Goal: Transaction & Acquisition: Purchase product/service

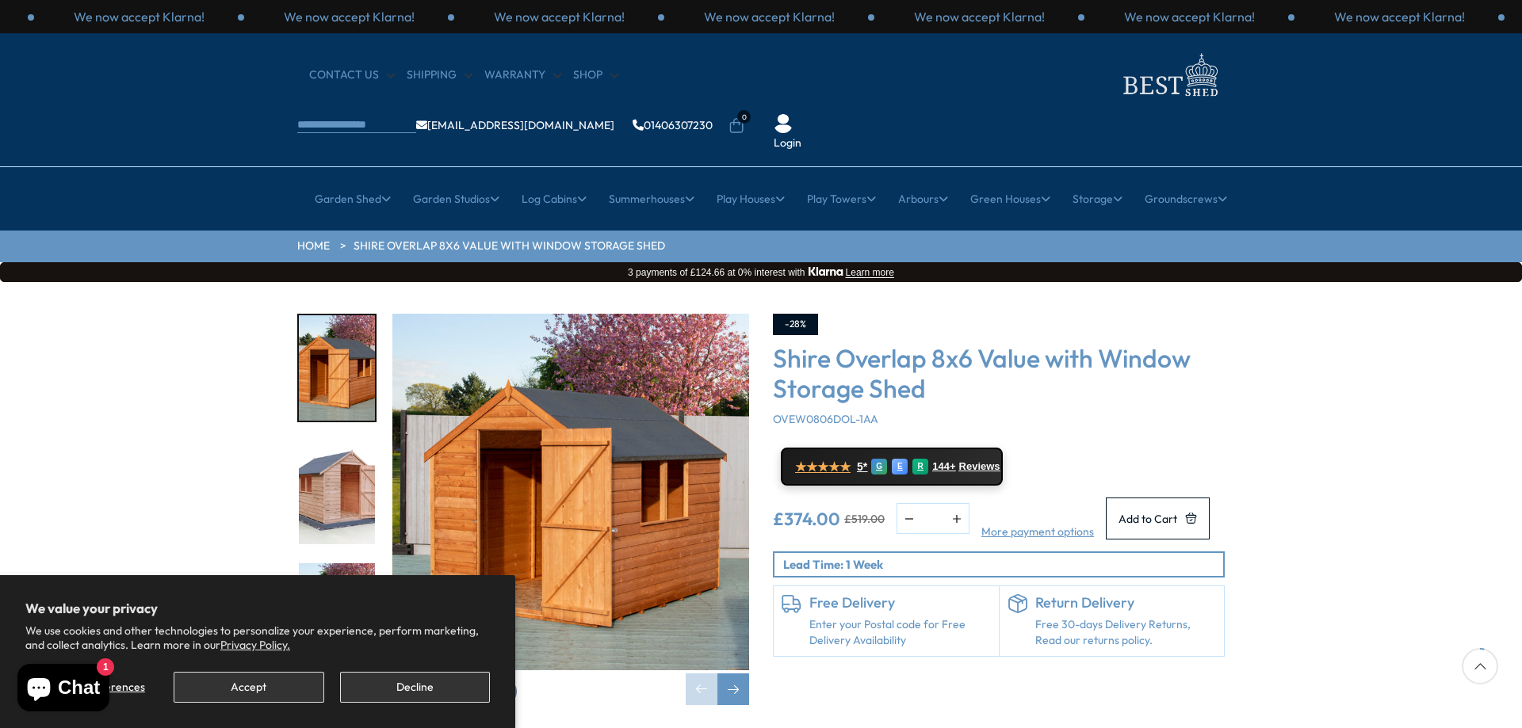
scroll to position [159, 0]
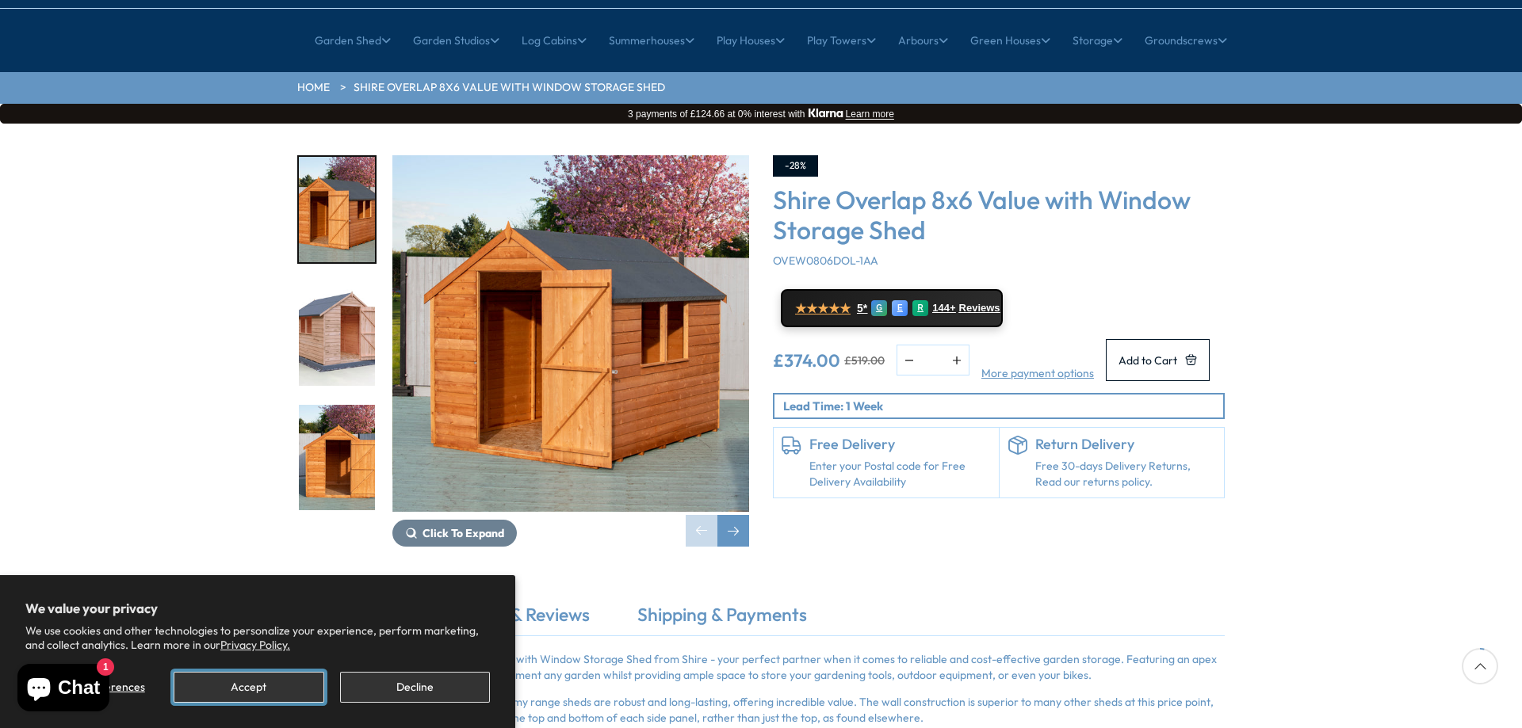
click at [278, 686] on button "Accept" at bounding box center [249, 687] width 150 height 31
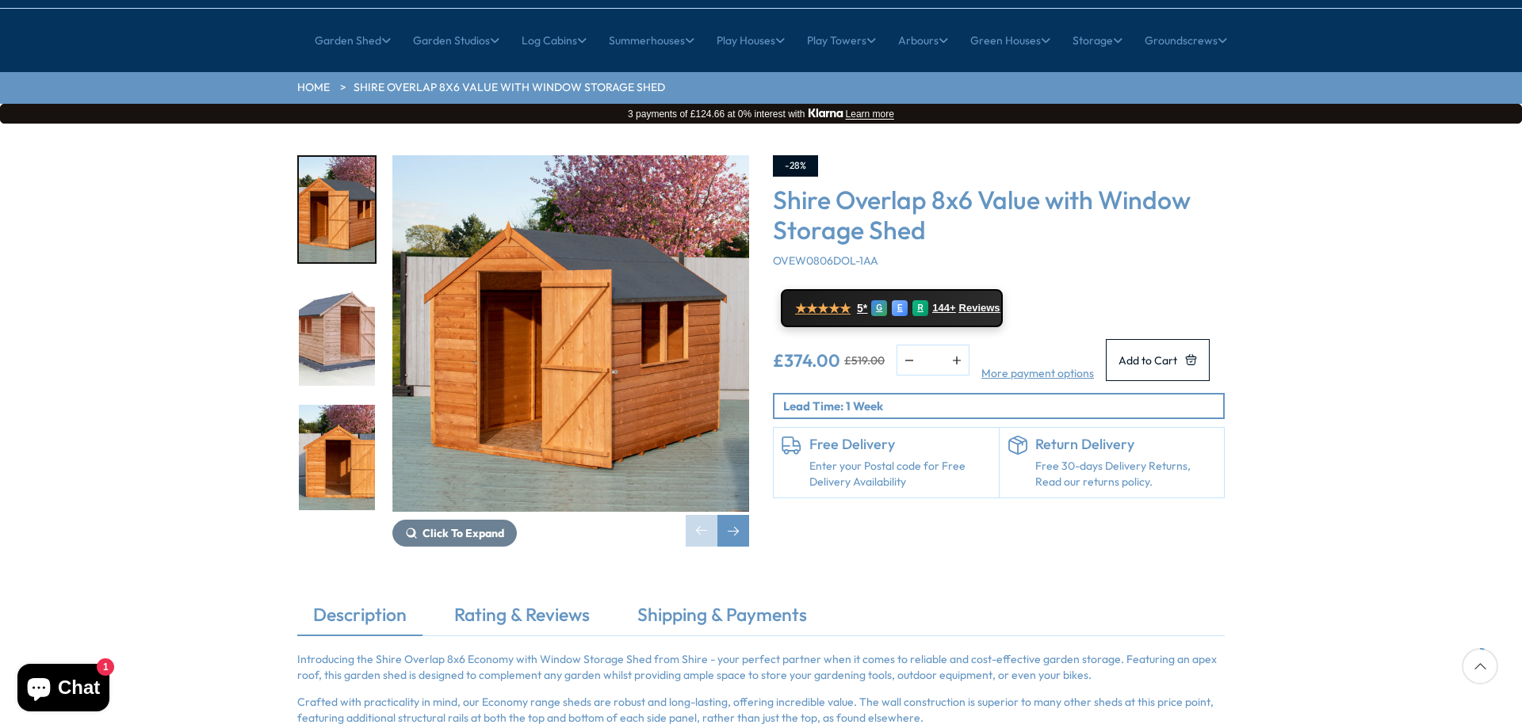
click at [300, 281] on img "2 / 12" at bounding box center [337, 333] width 76 height 105
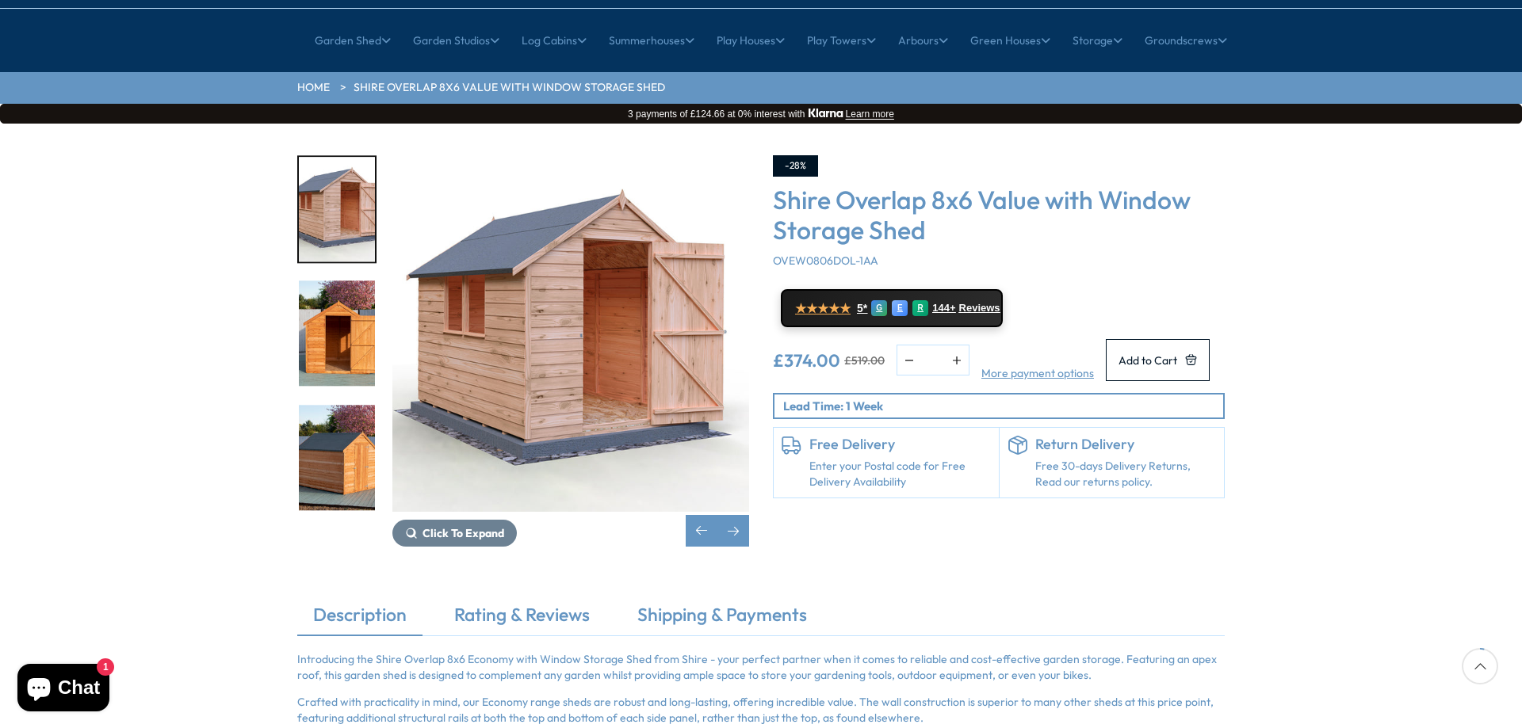
click at [333, 312] on img "3 / 12" at bounding box center [337, 333] width 76 height 105
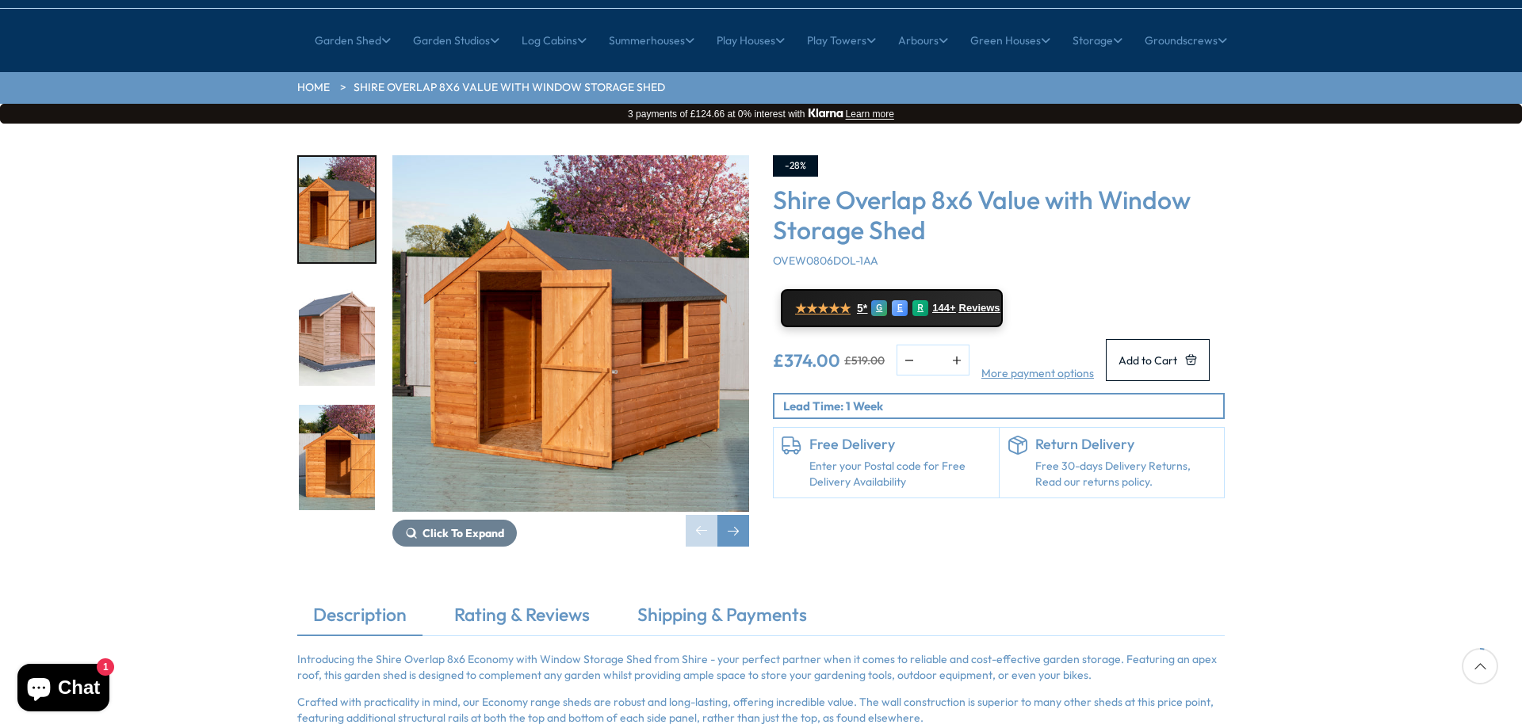
click at [346, 405] on img "3 / 12" at bounding box center [337, 457] width 76 height 105
click at [338, 304] on img "2 / 12" at bounding box center [337, 333] width 76 height 105
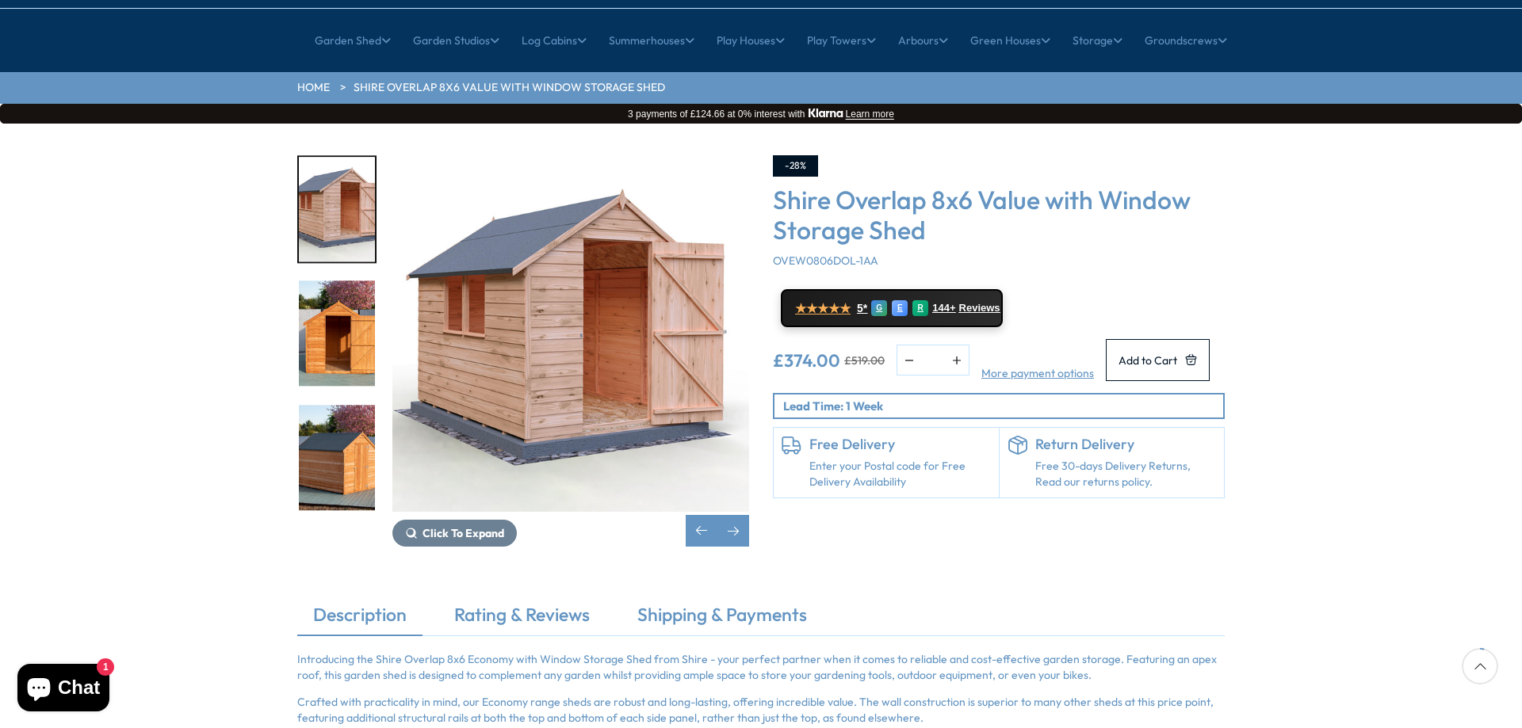
click at [342, 413] on img "4 / 12" at bounding box center [337, 457] width 76 height 105
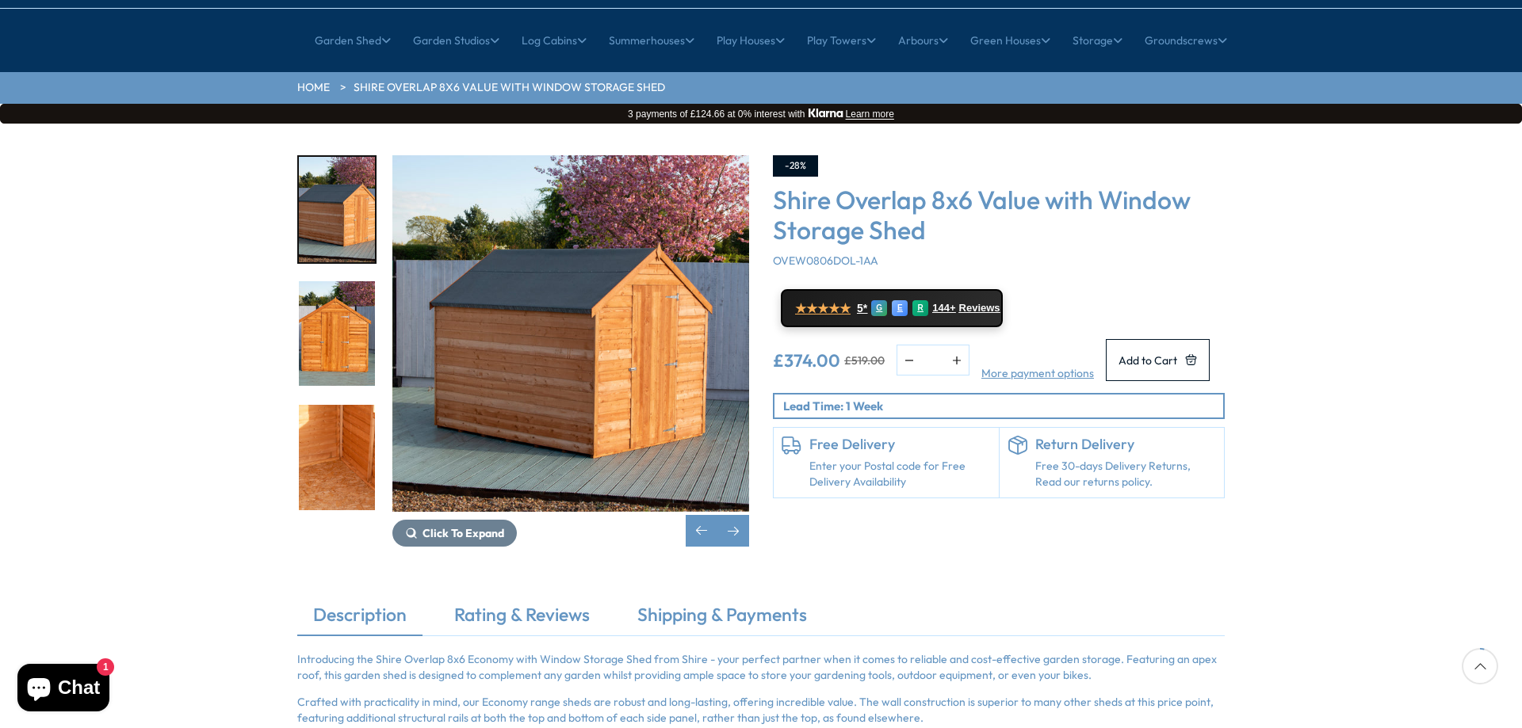
click at [351, 425] on img "6 / 12" at bounding box center [337, 457] width 76 height 105
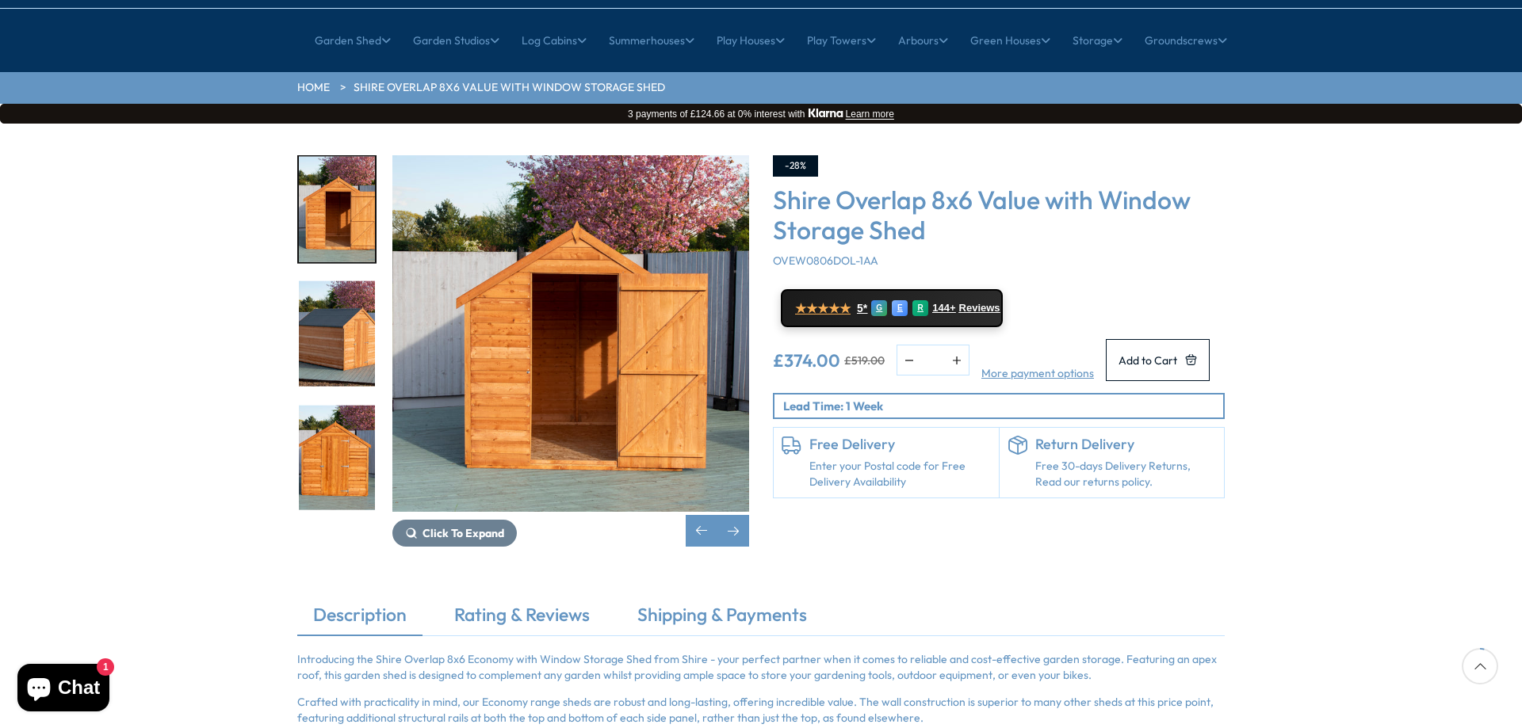
click at [351, 428] on img "5 / 12" at bounding box center [337, 457] width 76 height 105
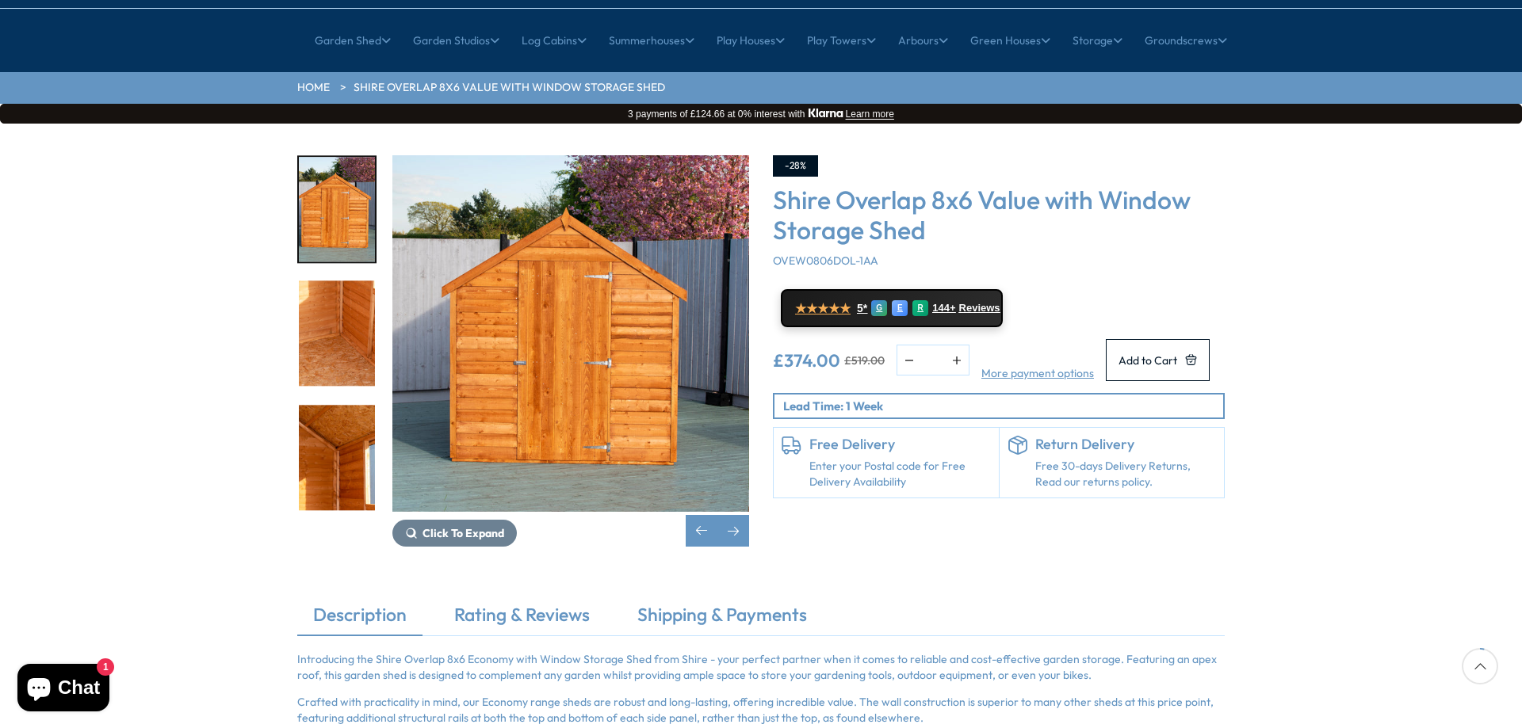
click at [351, 426] on img "7 / 12" at bounding box center [337, 457] width 76 height 105
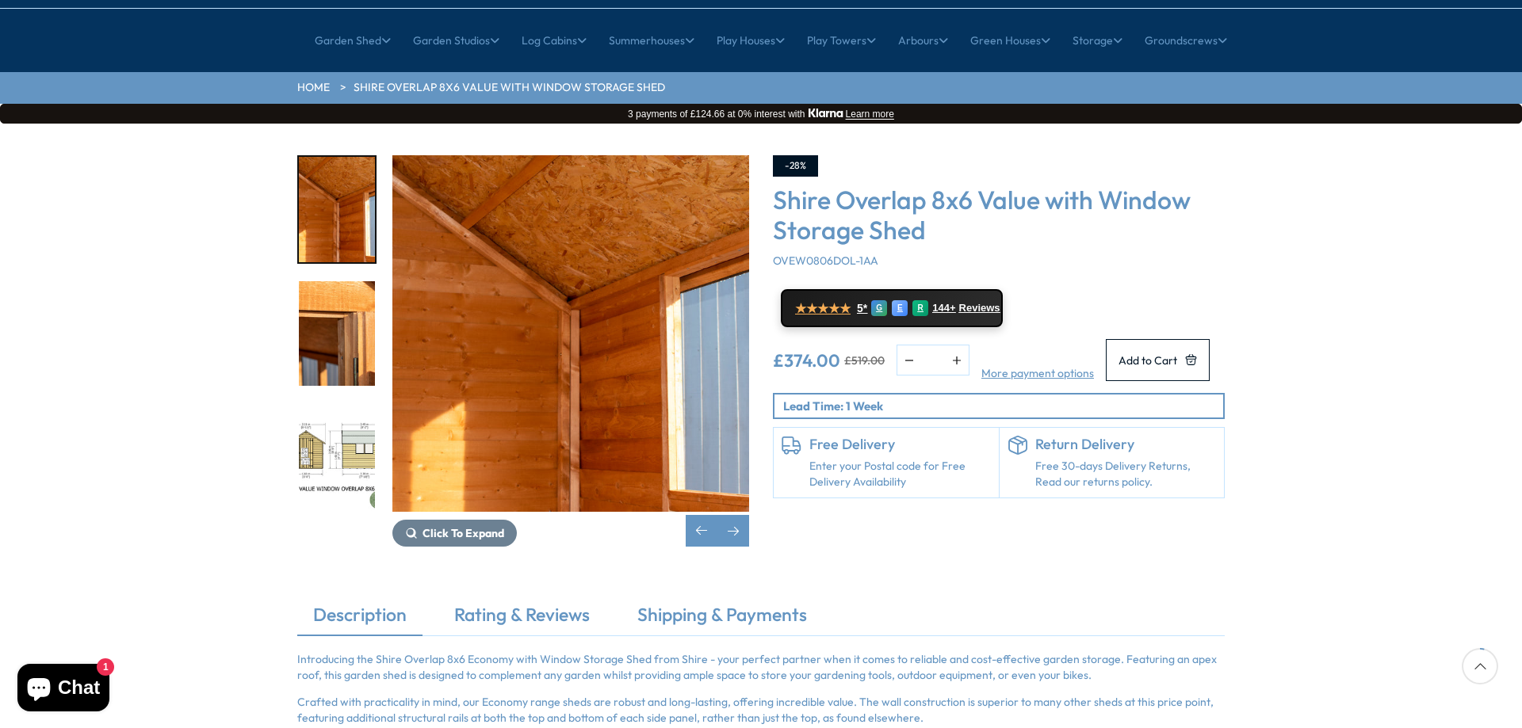
click at [345, 408] on img "9 / 12" at bounding box center [337, 457] width 76 height 105
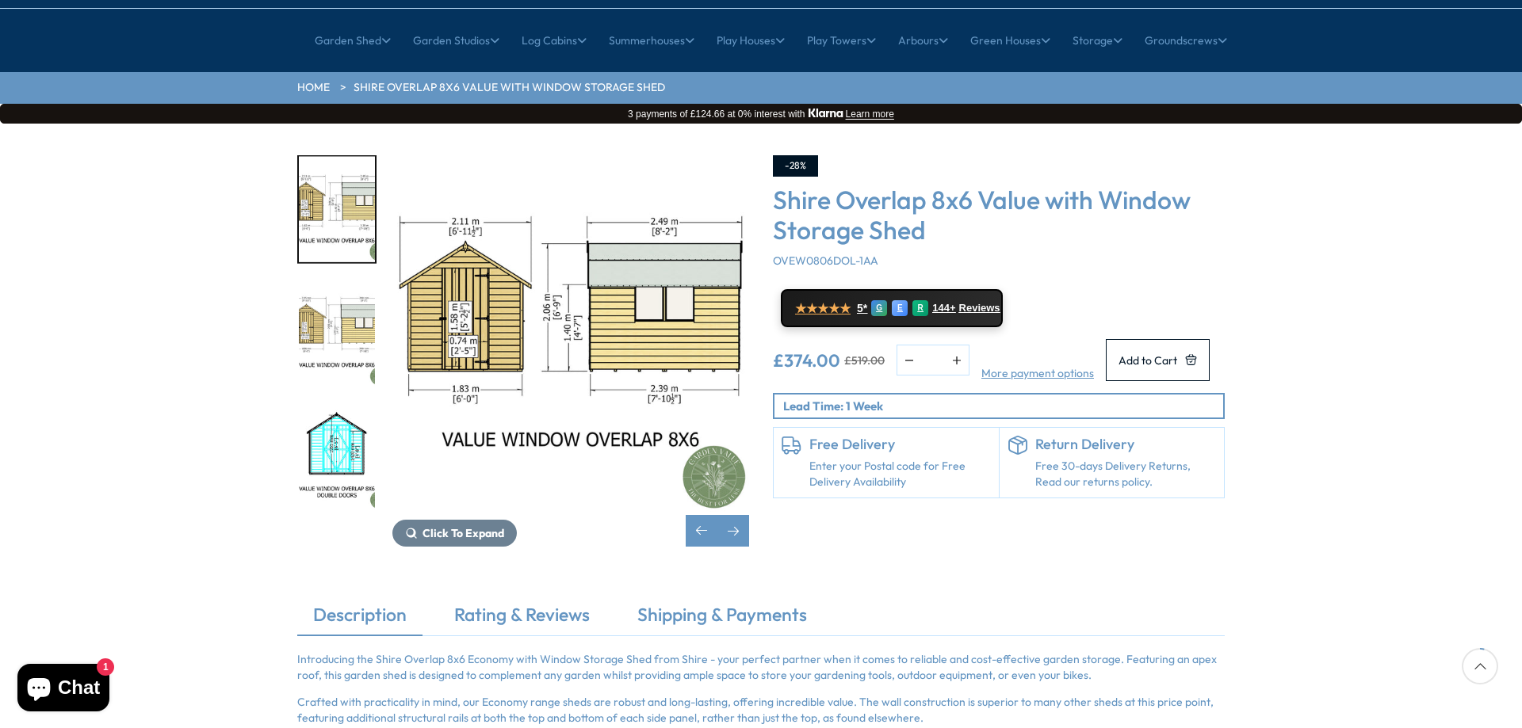
click at [322, 281] on img "10 / 12" at bounding box center [337, 333] width 76 height 105
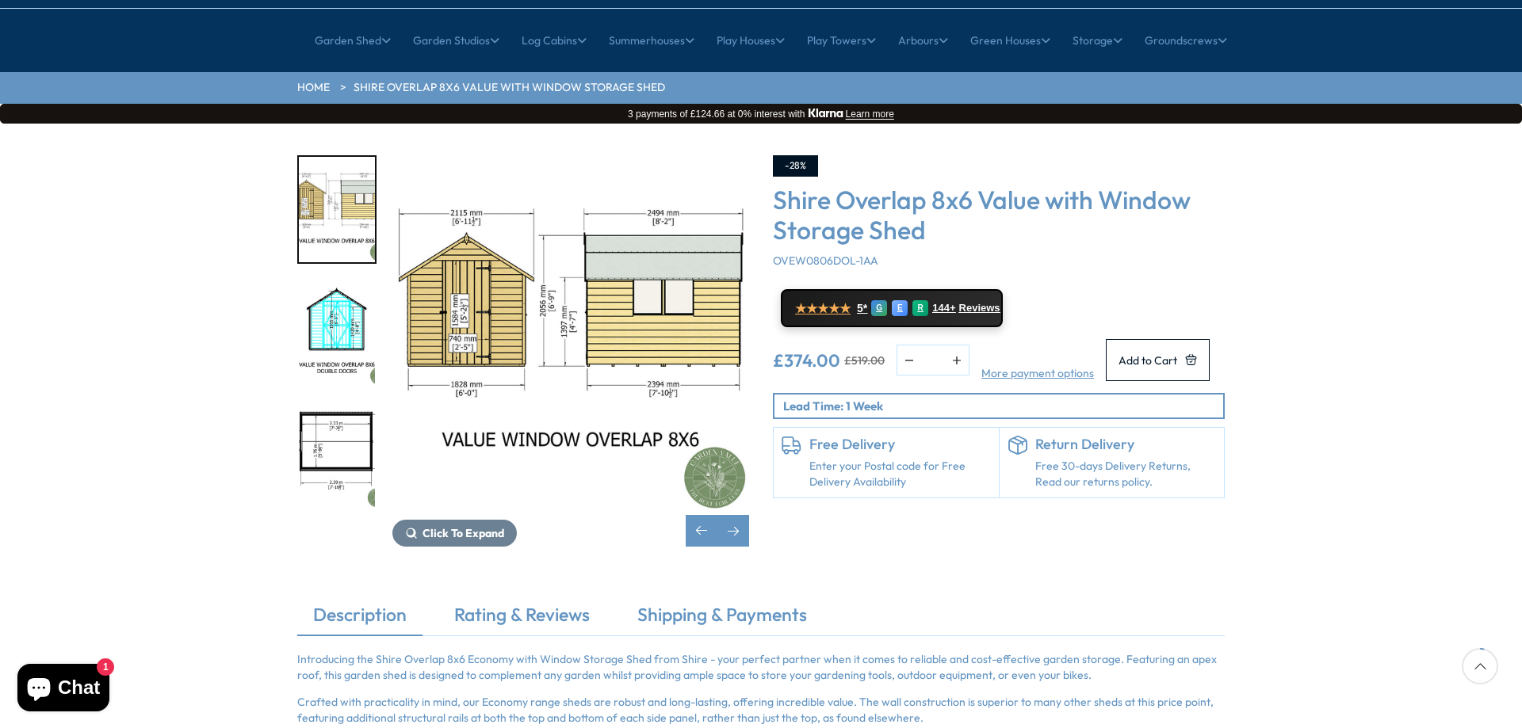
click at [341, 281] on img "11 / 12" at bounding box center [337, 333] width 76 height 105
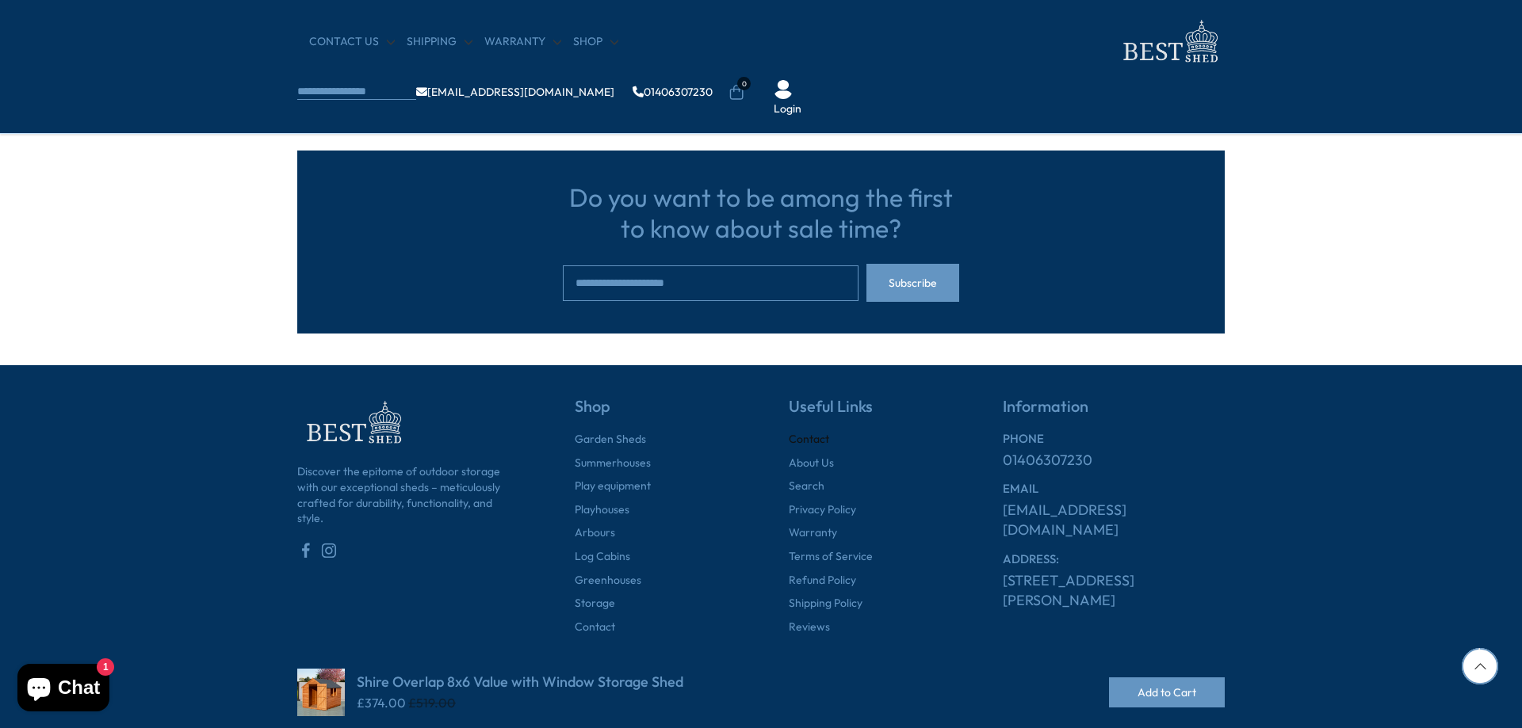
scroll to position [3960, 0]
